Goal: Task Accomplishment & Management: Use online tool/utility

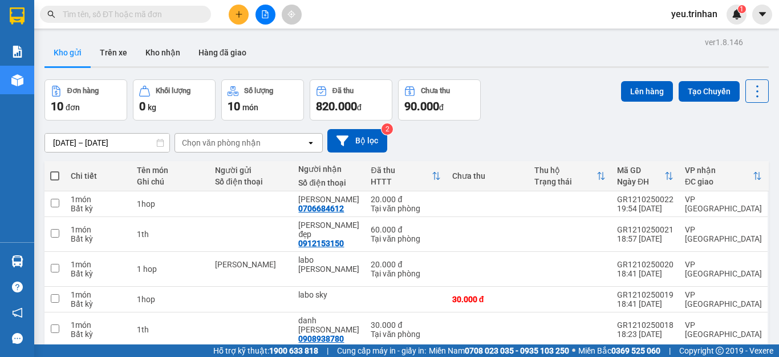
click at [57, 172] on span at bounding box center [54, 175] width 9 height 9
click at [55, 170] on input "checkbox" at bounding box center [55, 170] width 0 height 0
checkbox input "true"
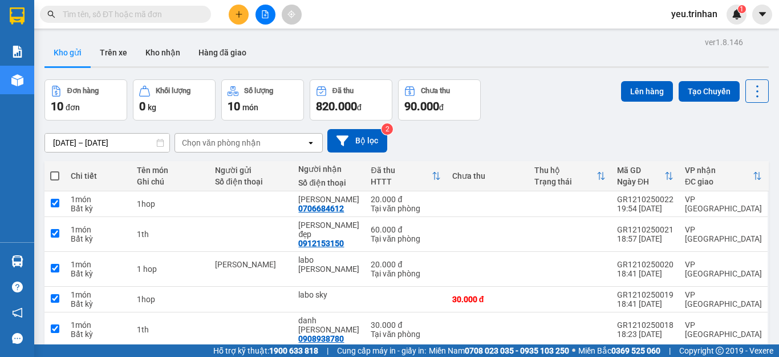
checkbox input "true"
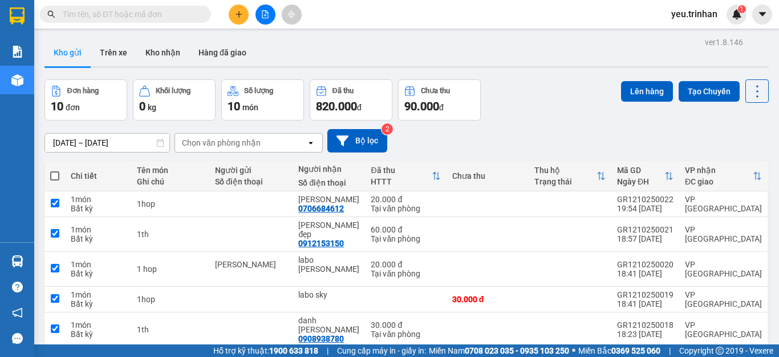
checkbox input "true"
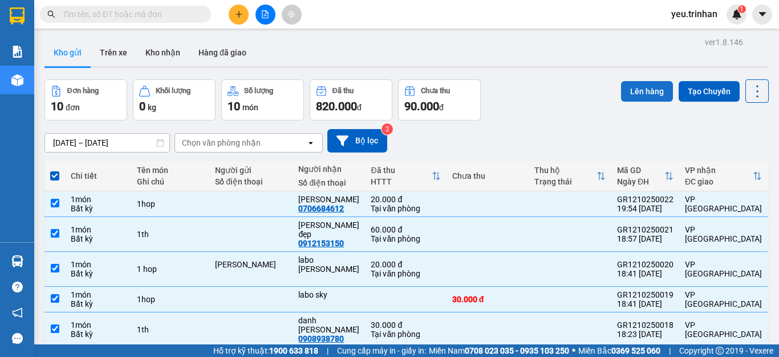
click at [644, 86] on button "Lên hàng" at bounding box center [647, 91] width 52 height 21
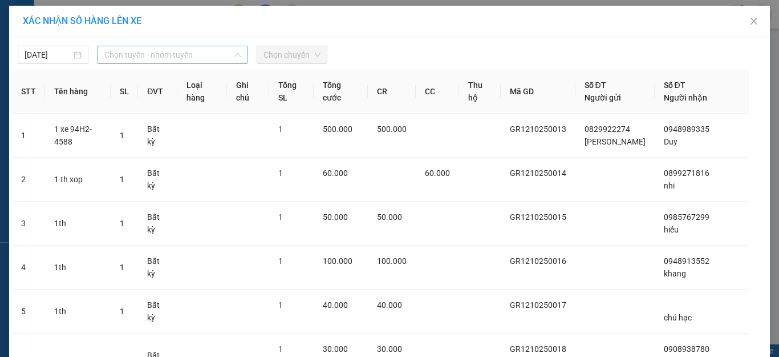
click at [172, 59] on span "Chọn tuyến - nhóm tuyến" at bounding box center [172, 54] width 136 height 17
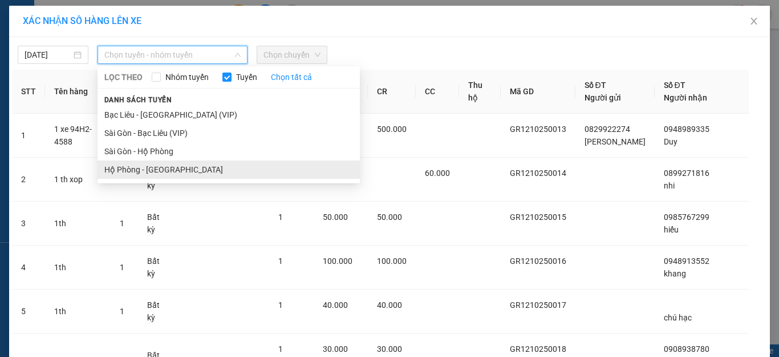
click at [143, 169] on li "Hộ Phòng - [GEOGRAPHIC_DATA]" at bounding box center [229, 169] width 262 height 18
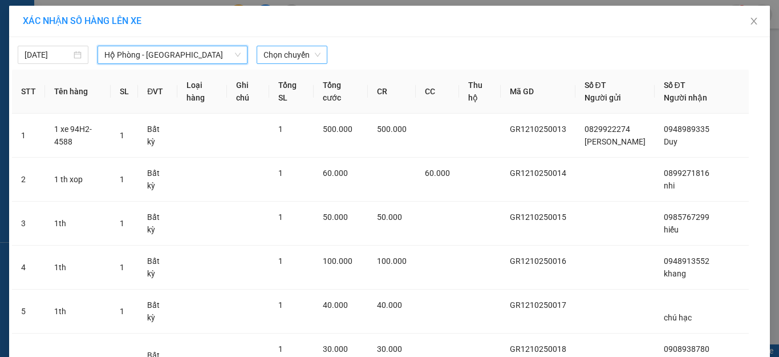
click at [278, 50] on span "Chọn chuyến" at bounding box center [292, 54] width 57 height 17
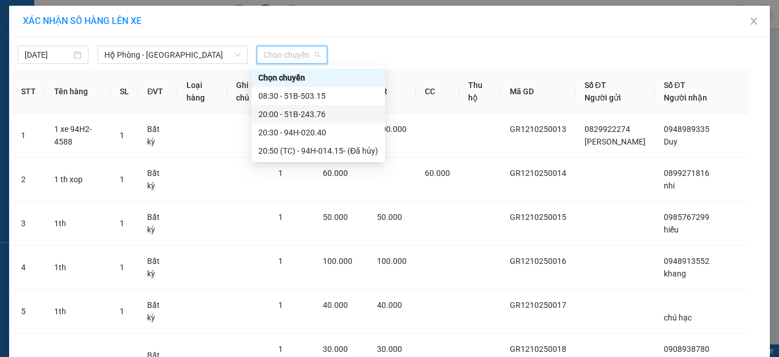
click at [292, 115] on div "20:00 - 51B-243.76" at bounding box center [318, 114] width 120 height 13
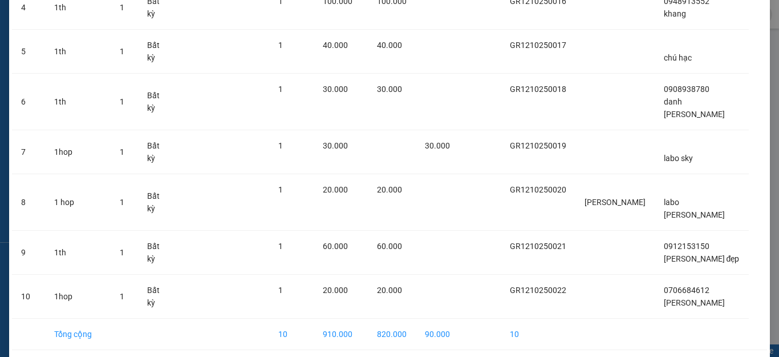
scroll to position [305, 0]
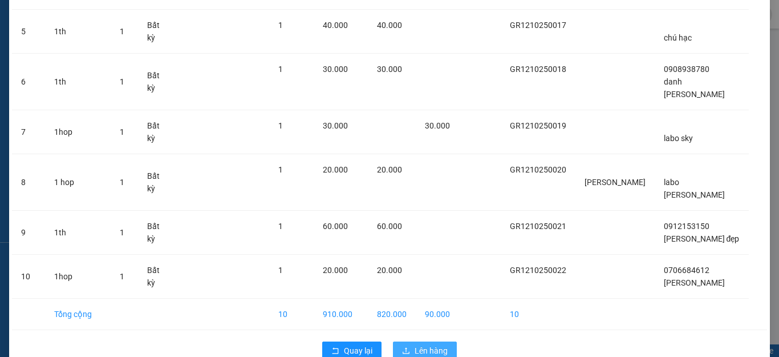
click at [430, 344] on span "Lên hàng" at bounding box center [431, 350] width 33 height 13
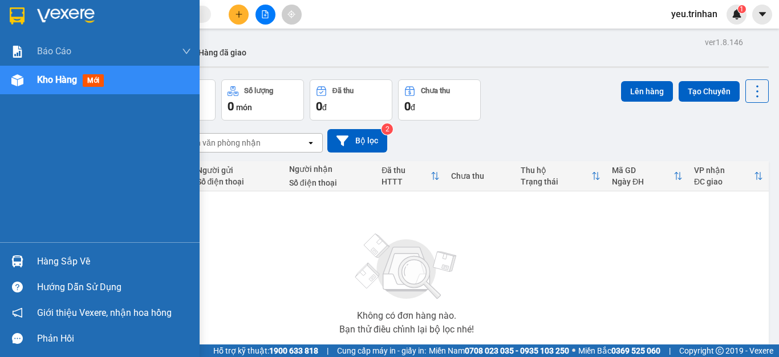
click at [52, 262] on div "Hàng sắp về" at bounding box center [114, 261] width 154 height 17
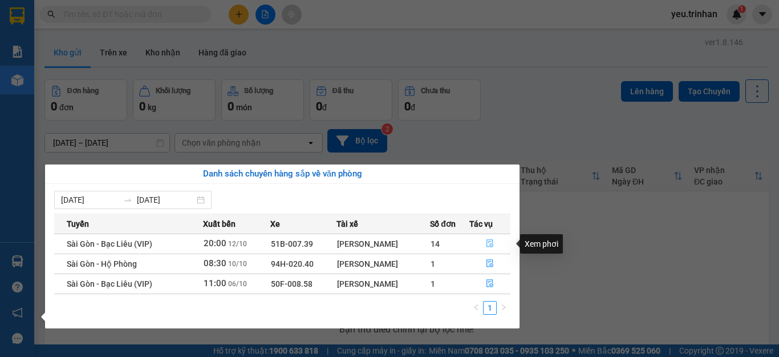
click at [488, 243] on icon "file-done" at bounding box center [490, 244] width 7 height 8
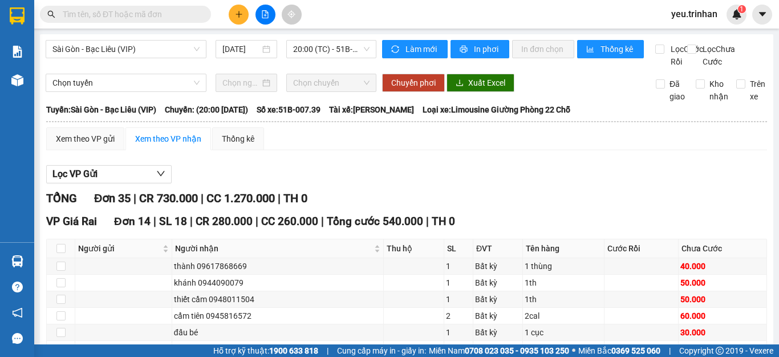
scroll to position [228, 0]
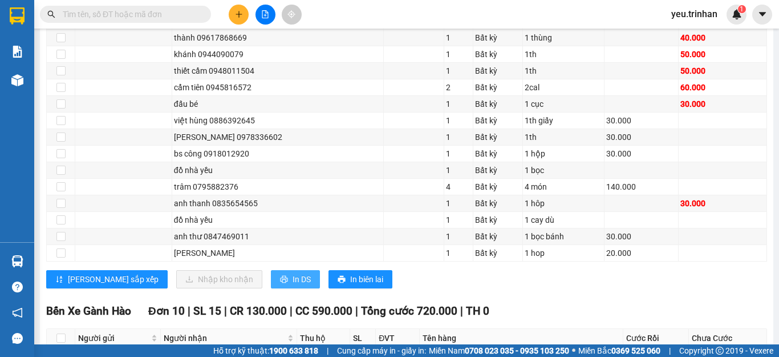
click at [271, 288] on button "In DS" at bounding box center [295, 279] width 49 height 18
click at [293, 285] on span "In DS" at bounding box center [302, 279] width 18 height 13
